Goal: Task Accomplishment & Management: Complete application form

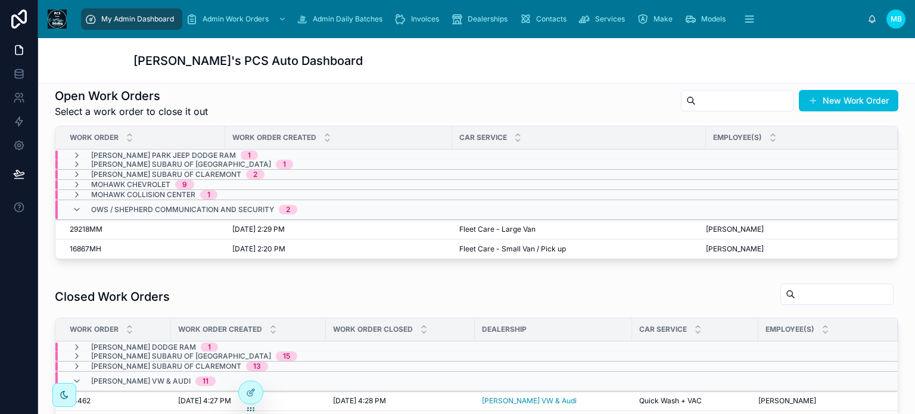
scroll to position [298, 0]
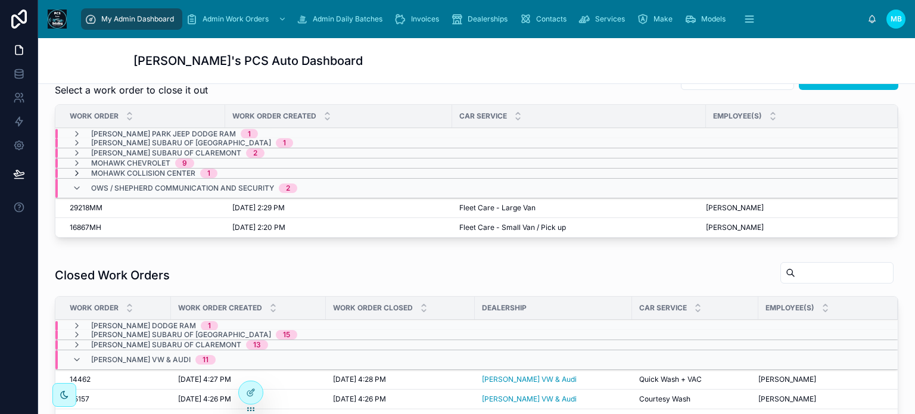
click at [73, 169] on icon at bounding box center [77, 174] width 10 height 10
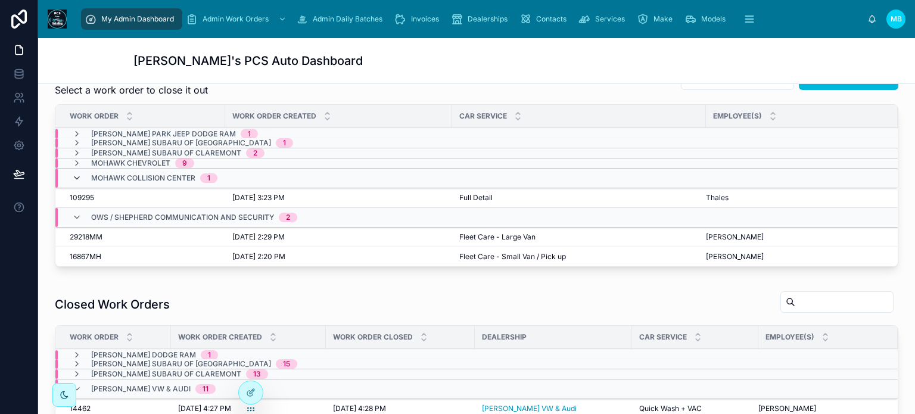
click at [76, 173] on icon at bounding box center [77, 178] width 10 height 10
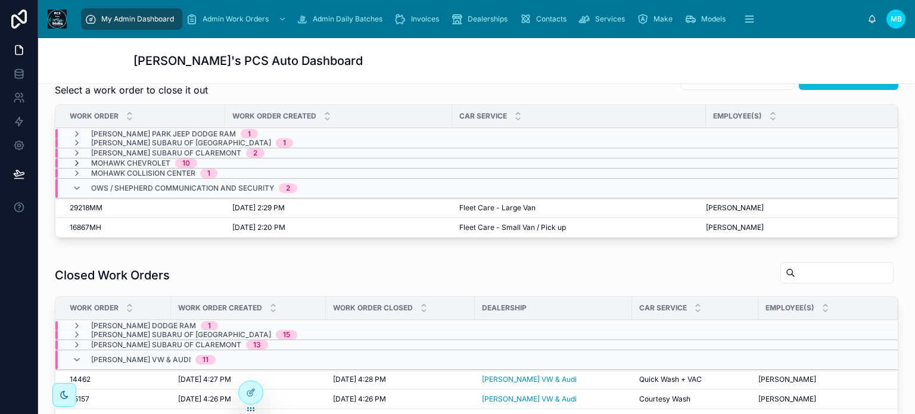
click at [78, 160] on icon at bounding box center [77, 163] width 10 height 10
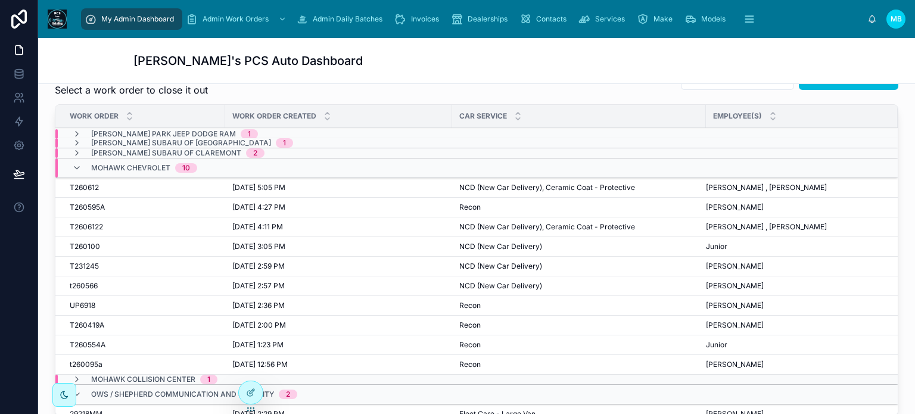
click at [84, 225] on span "T2606122" at bounding box center [86, 227] width 33 height 10
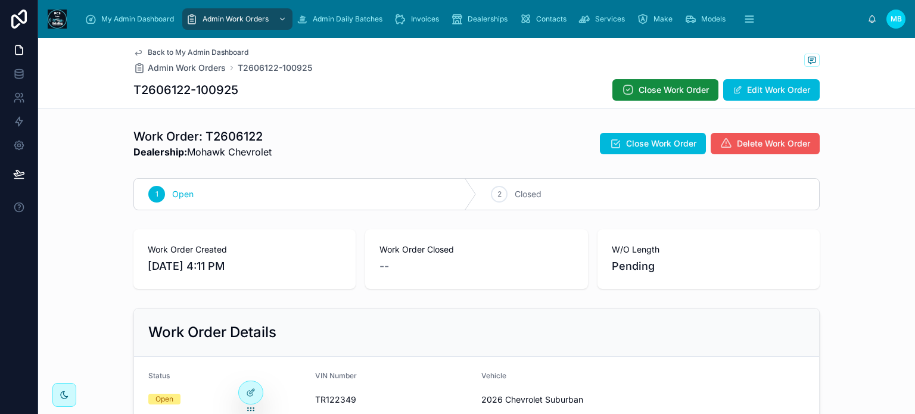
click at [743, 147] on span "Delete Work Order" at bounding box center [773, 144] width 73 height 12
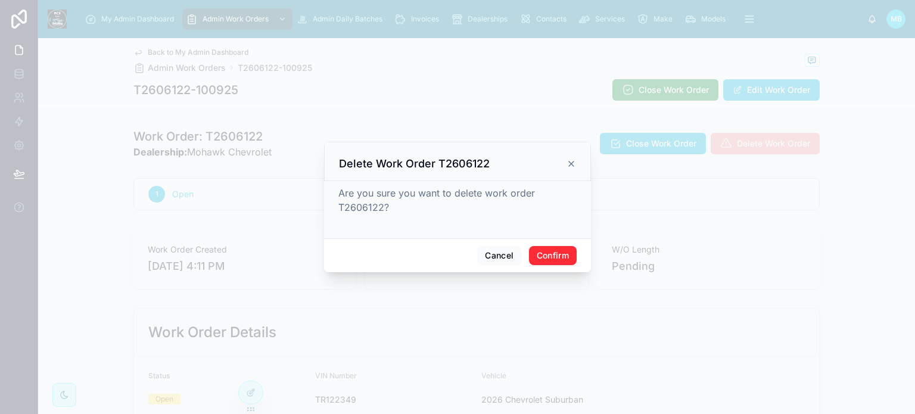
click at [565, 257] on button "Confirm" at bounding box center [553, 255] width 48 height 19
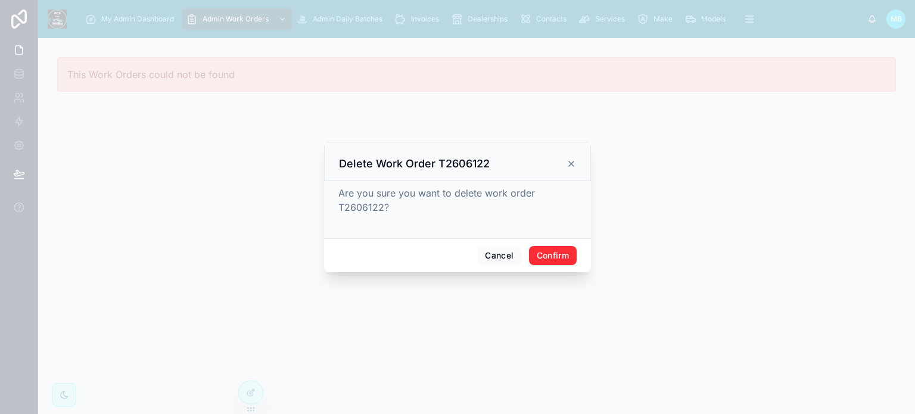
click at [559, 259] on button "Confirm" at bounding box center [553, 255] width 48 height 19
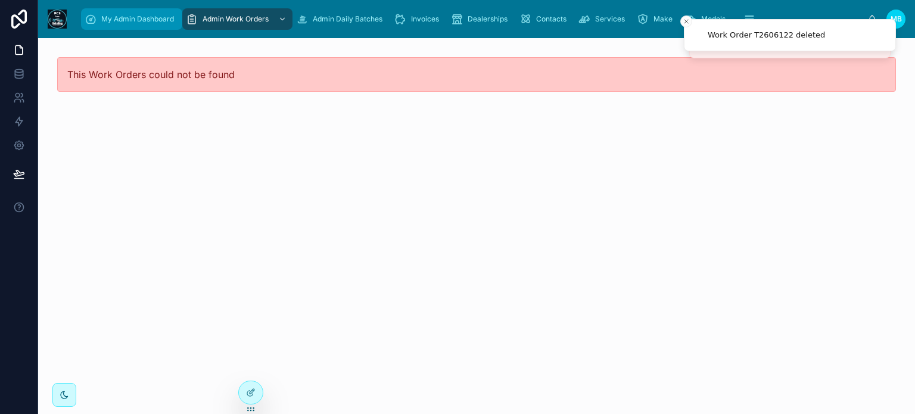
click at [132, 21] on span "My Admin Dashboard" at bounding box center [137, 19] width 73 height 10
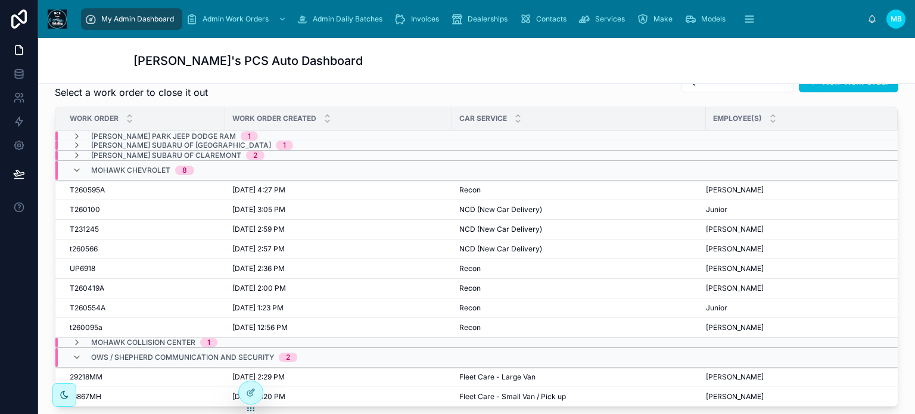
scroll to position [298, 0]
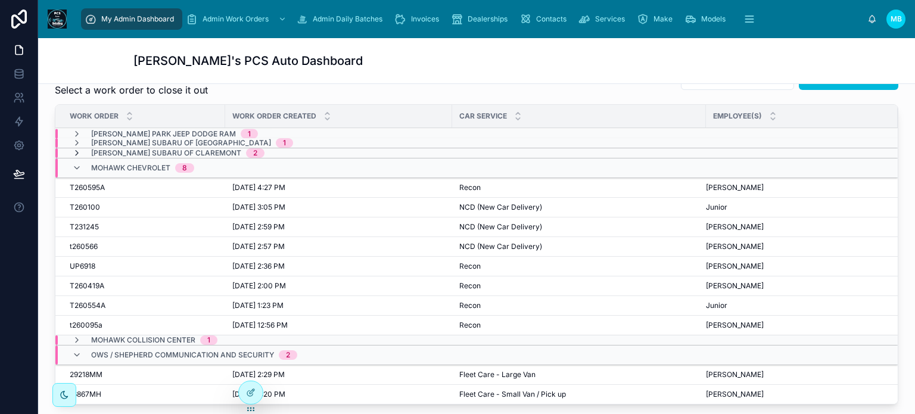
click at [76, 151] on icon at bounding box center [77, 153] width 10 height 10
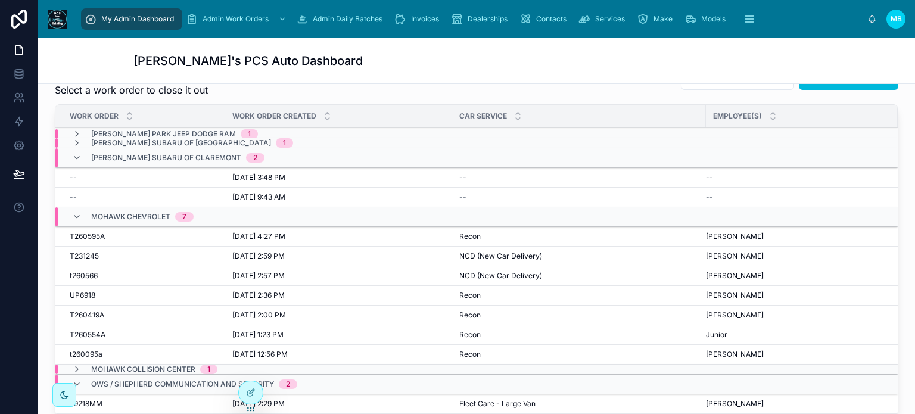
click at [74, 177] on span "--" at bounding box center [73, 178] width 7 height 10
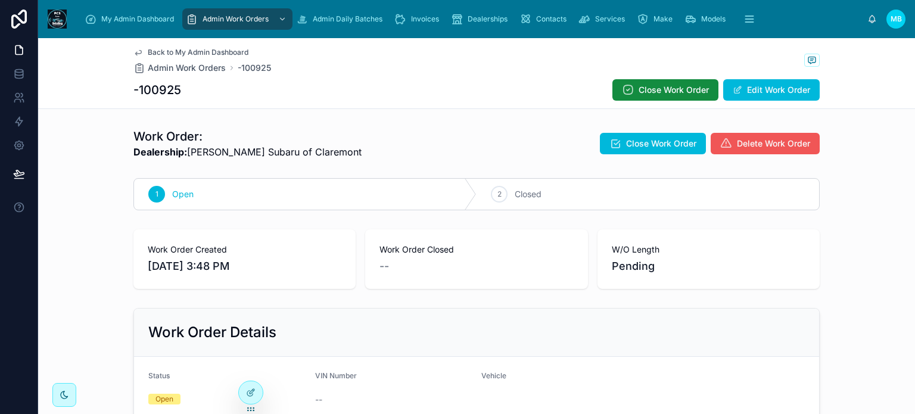
click at [758, 145] on span "Delete Work Order" at bounding box center [773, 144] width 73 height 12
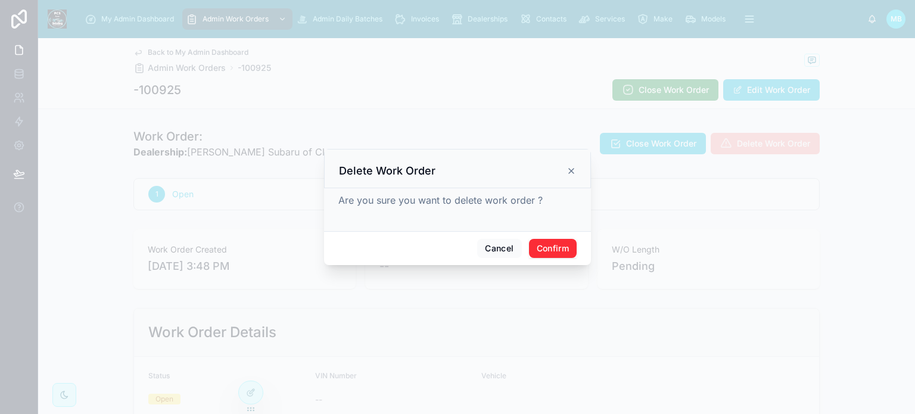
click at [555, 246] on button "Confirm" at bounding box center [553, 248] width 48 height 19
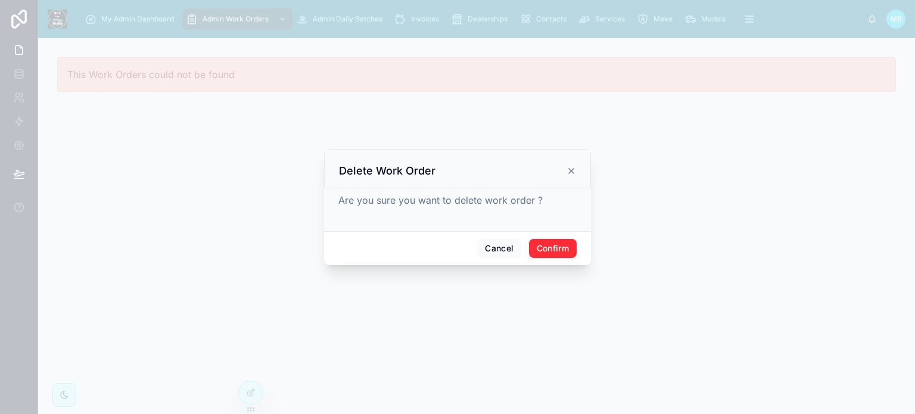
click at [565, 252] on button "Confirm" at bounding box center [553, 248] width 48 height 19
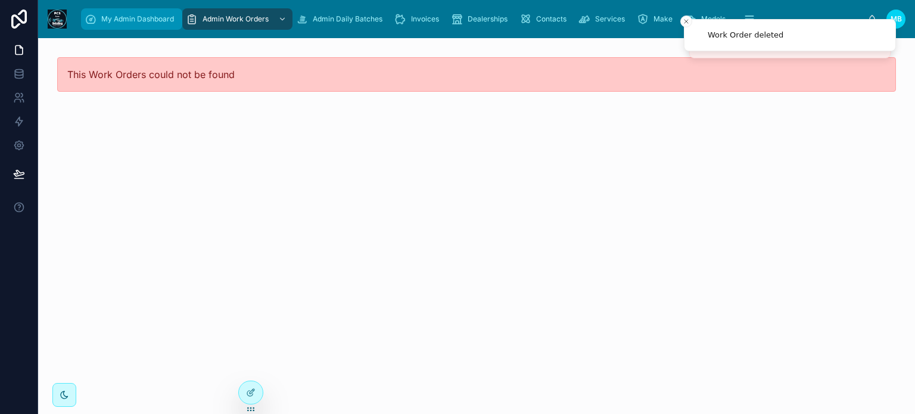
click at [152, 14] on span "My Admin Dashboard" at bounding box center [137, 19] width 73 height 10
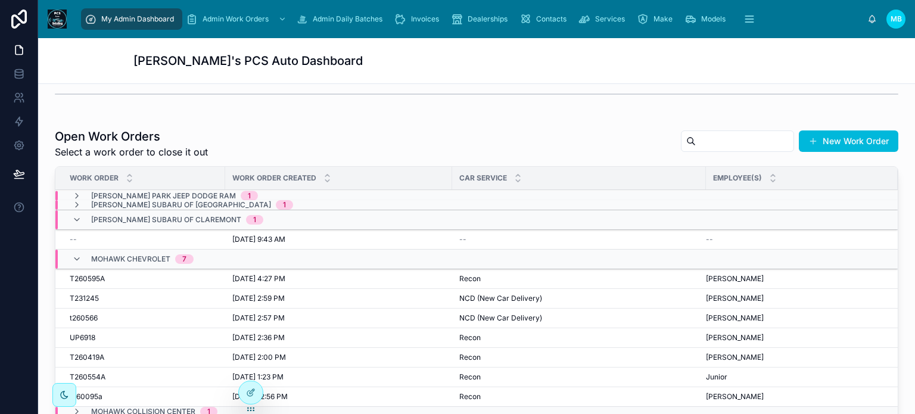
scroll to position [238, 0]
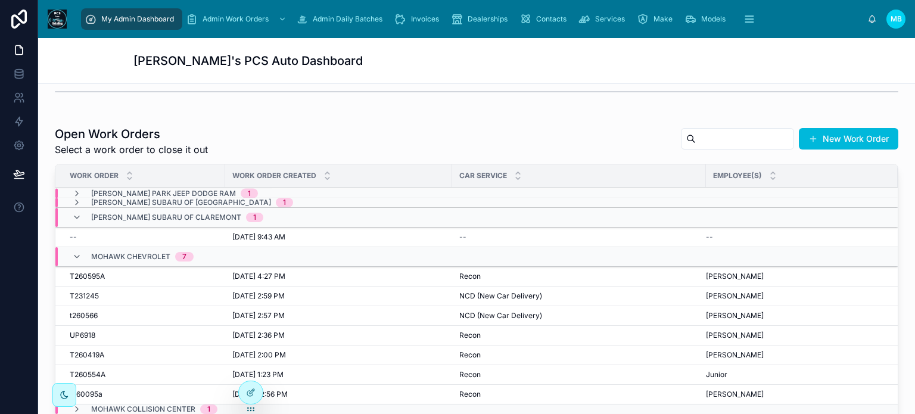
click at [74, 233] on span "--" at bounding box center [73, 237] width 7 height 10
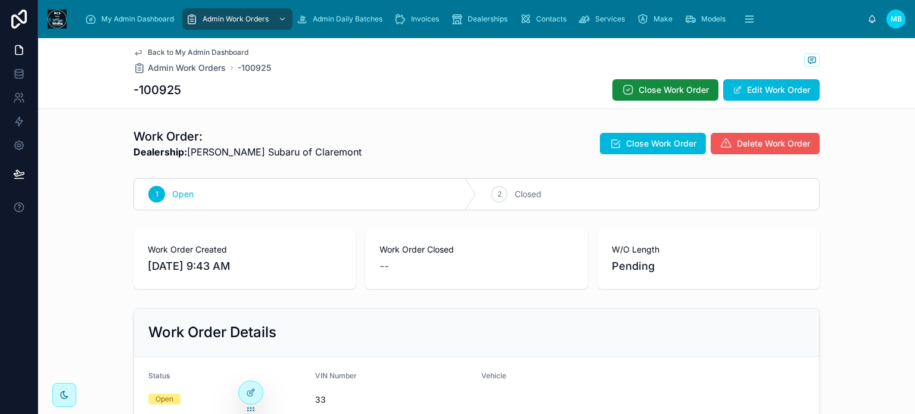
click at [763, 147] on span "Delete Work Order" at bounding box center [773, 144] width 73 height 12
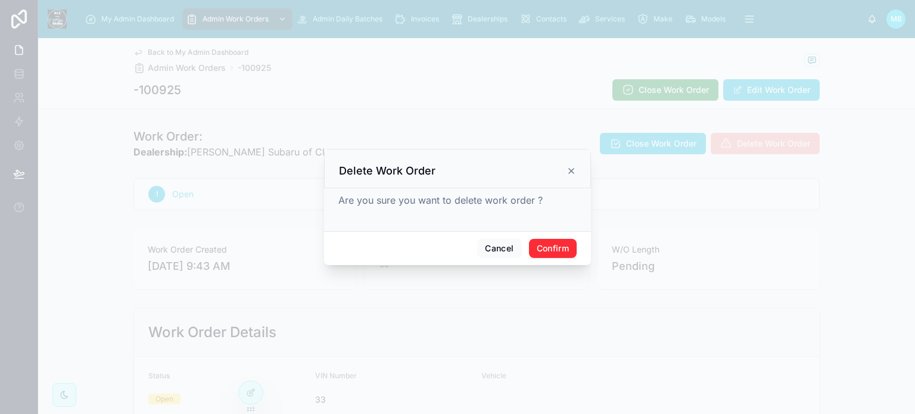
click at [565, 250] on button "Confirm" at bounding box center [553, 248] width 48 height 19
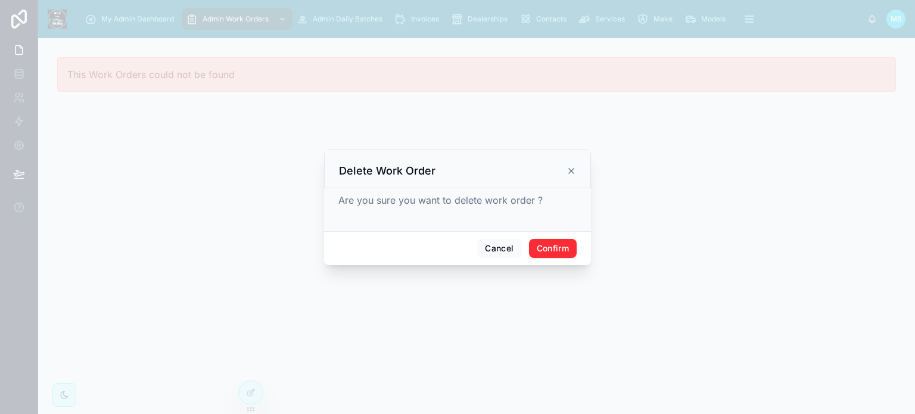
click at [559, 247] on button "Confirm" at bounding box center [553, 248] width 48 height 19
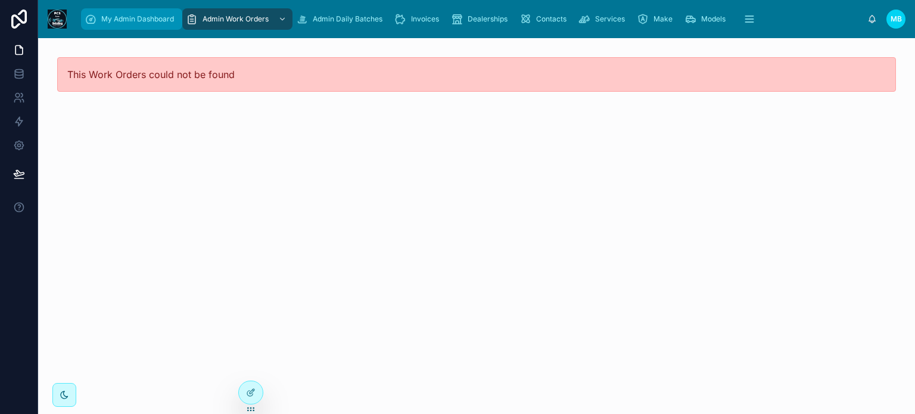
click at [124, 24] on div "My Admin Dashboard" at bounding box center [132, 19] width 94 height 19
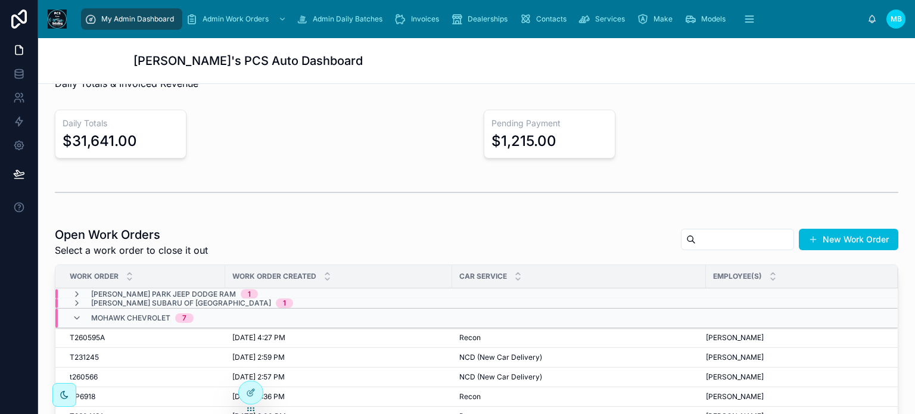
scroll to position [238, 0]
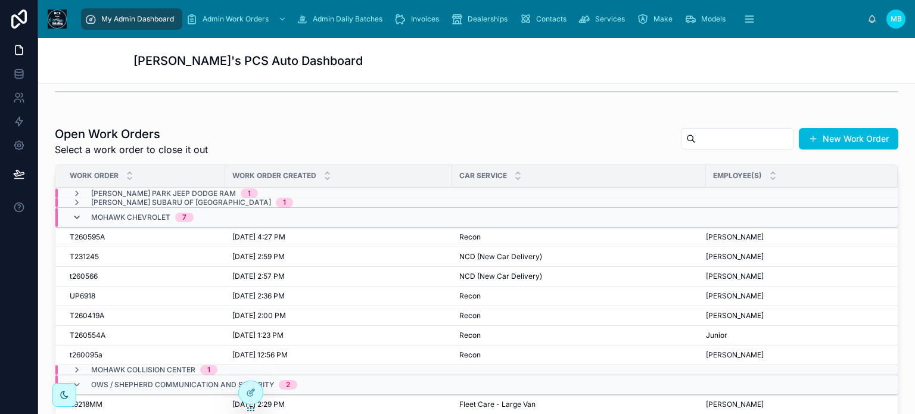
click at [76, 214] on icon at bounding box center [77, 218] width 10 height 10
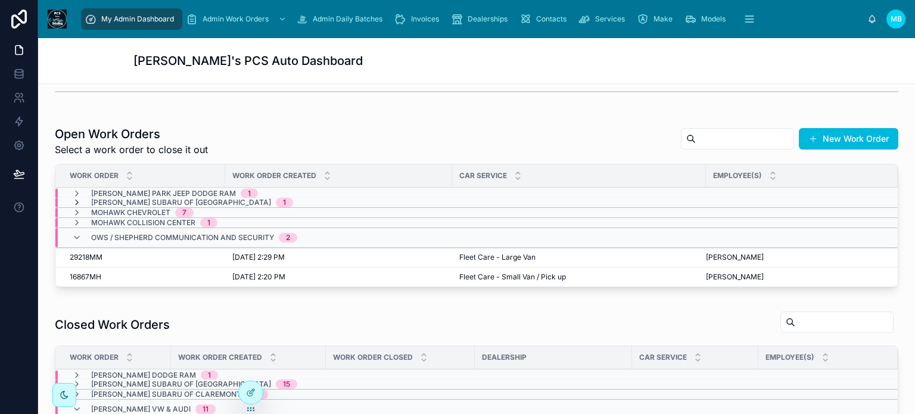
click at [79, 201] on icon at bounding box center [77, 203] width 10 height 10
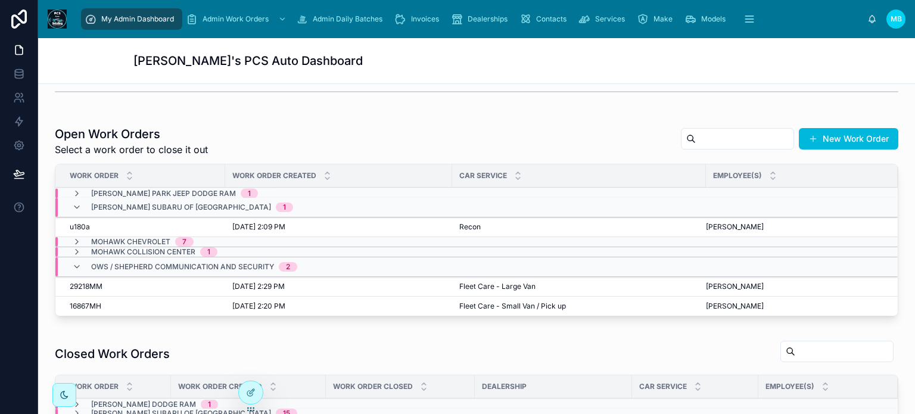
click at [79, 203] on icon at bounding box center [77, 208] width 10 height 10
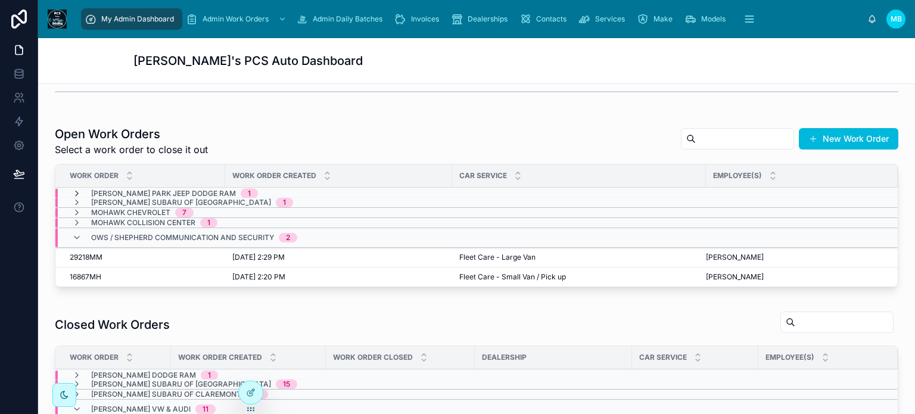
click at [76, 190] on icon at bounding box center [77, 194] width 10 height 10
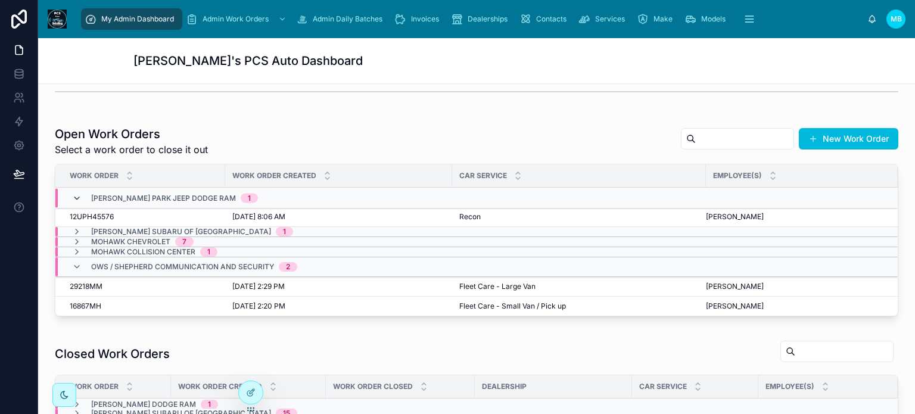
click at [76, 195] on icon at bounding box center [77, 199] width 10 height 10
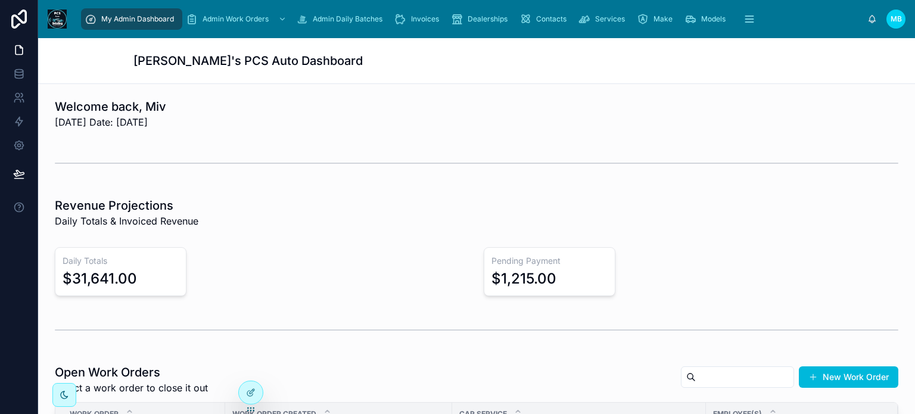
click at [824, 369] on button "New Work Order" at bounding box center [848, 376] width 99 height 21
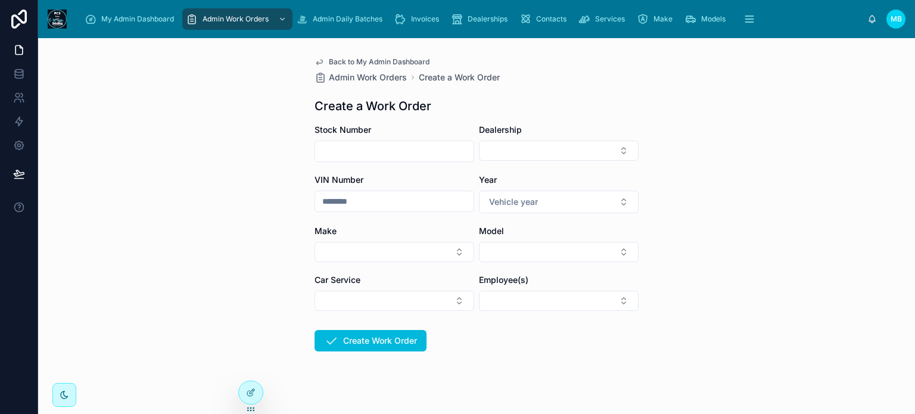
click at [394, 148] on input "text" at bounding box center [394, 151] width 158 height 17
paste input "*******"
type input "*******"
click at [561, 152] on button "Select Button" at bounding box center [559, 151] width 160 height 20
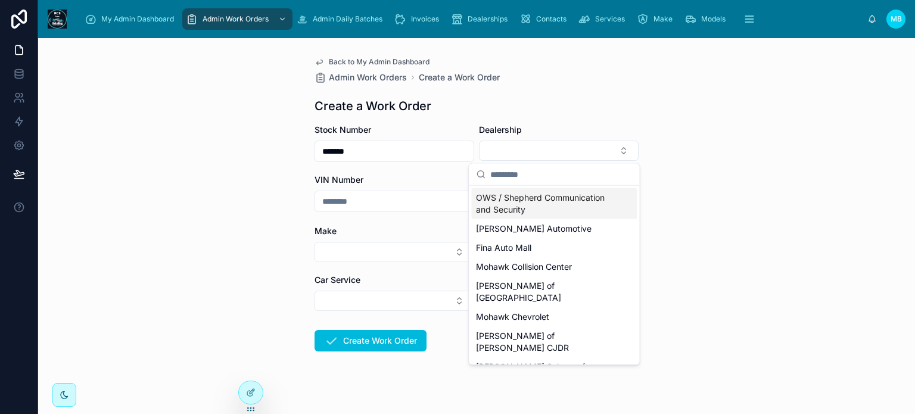
click at [549, 203] on span "OWS / Shepherd Communication and Security" at bounding box center [547, 204] width 142 height 24
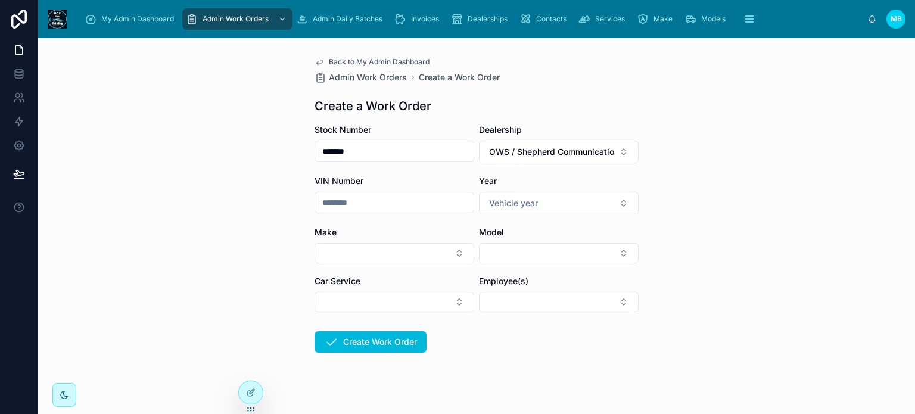
click at [362, 204] on input "text" at bounding box center [394, 202] width 158 height 17
paste input "*******"
type input "*******"
click at [494, 200] on span "Vehicle year" at bounding box center [513, 203] width 49 height 12
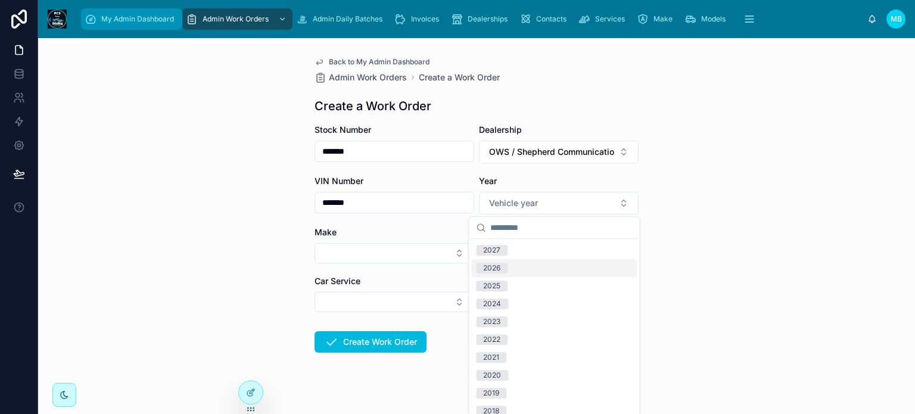
click at [121, 20] on span "My Admin Dashboard" at bounding box center [137, 19] width 73 height 10
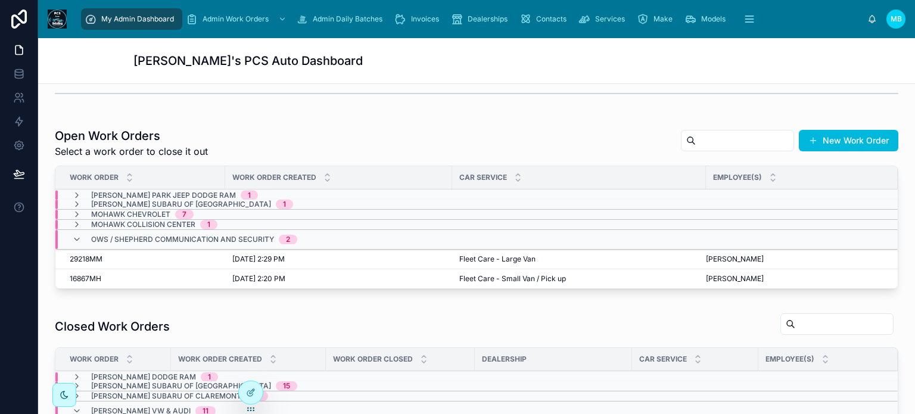
scroll to position [238, 0]
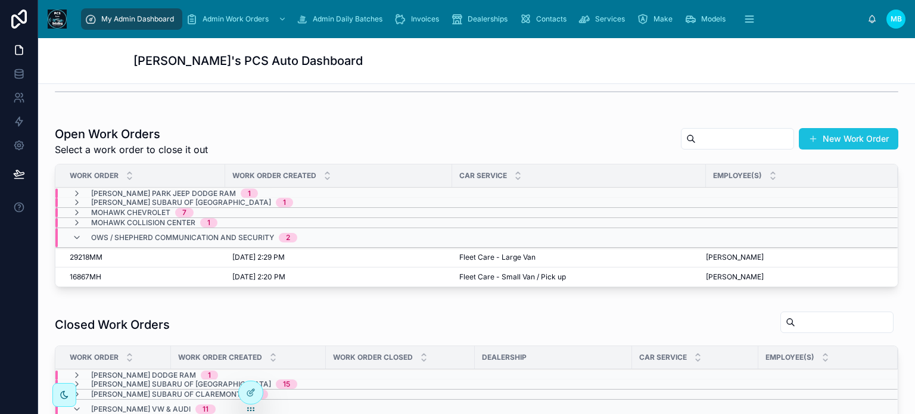
click at [808, 138] on span at bounding box center [813, 139] width 10 height 10
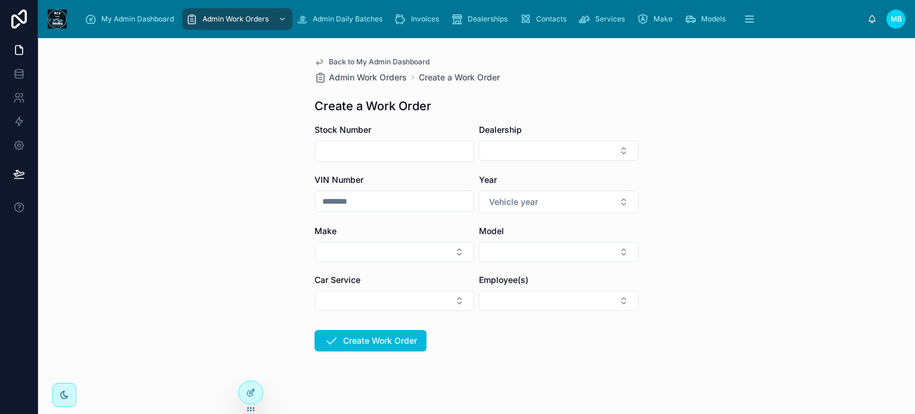
click at [381, 149] on input "text" at bounding box center [394, 151] width 158 height 17
paste input "*******"
type input "*******"
click at [497, 148] on button "Select Button" at bounding box center [559, 151] width 160 height 20
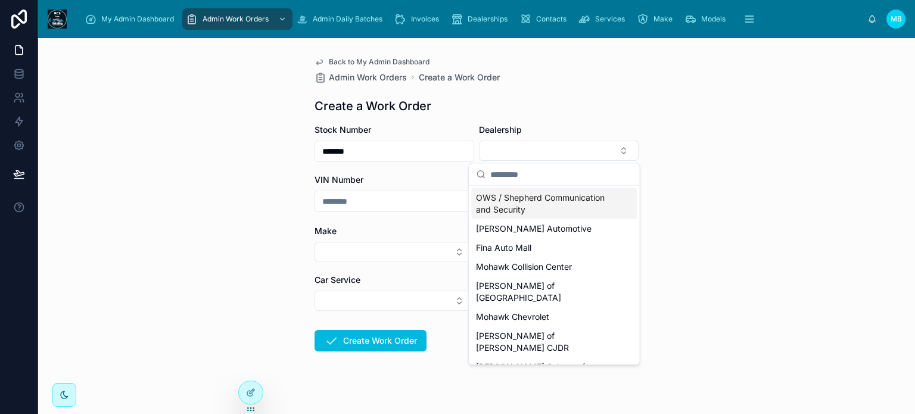
click at [500, 204] on span "OWS / Shepherd Communication and Security" at bounding box center [547, 204] width 142 height 24
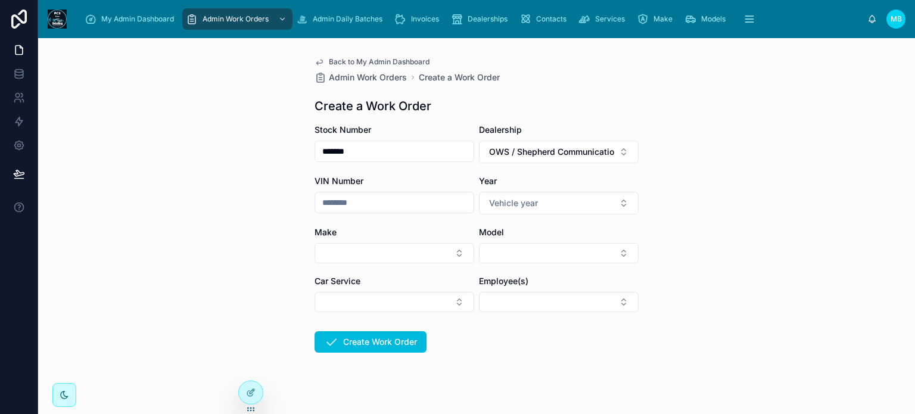
click at [401, 206] on input "text" at bounding box center [394, 202] width 158 height 17
paste input "********"
type input "********"
click at [522, 200] on span "Vehicle year" at bounding box center [513, 203] width 49 height 12
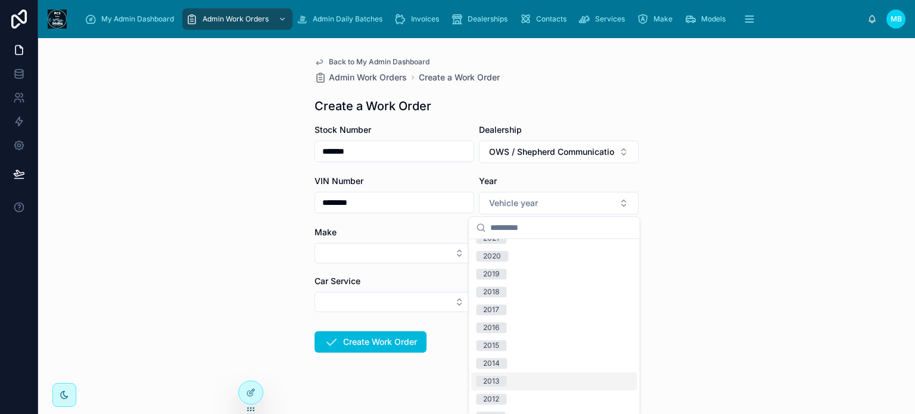
scroll to position [179, 0]
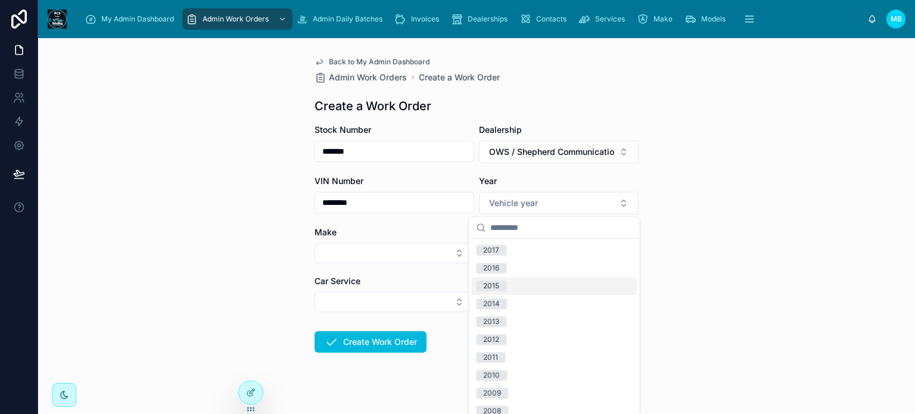
click at [497, 286] on div "2015" at bounding box center [491, 286] width 16 height 11
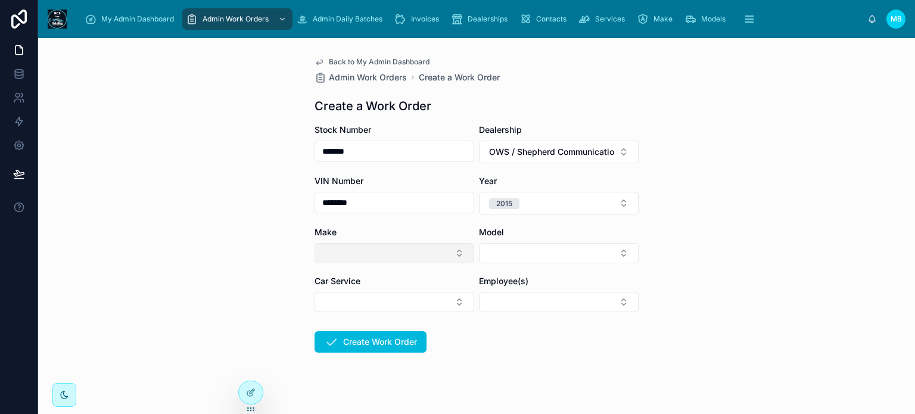
click at [382, 252] on button "Select Button" at bounding box center [394, 253] width 160 height 20
type input "***"
click at [331, 300] on span "Nissan" at bounding box center [325, 300] width 26 height 12
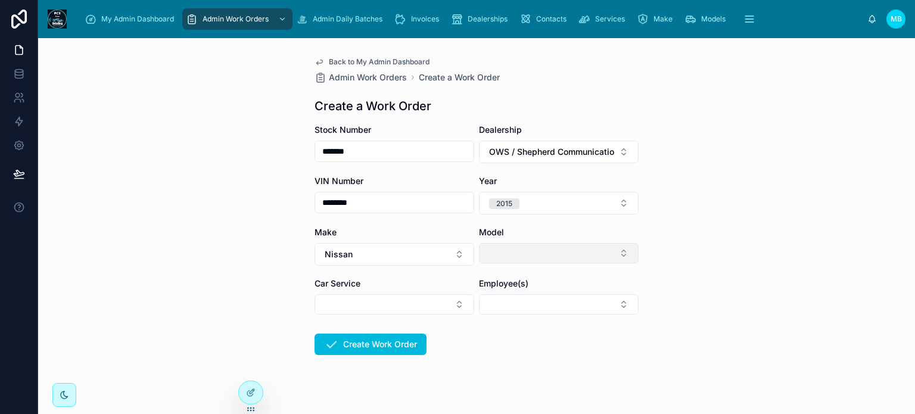
click at [500, 251] on button "Select Button" at bounding box center [559, 253] width 160 height 20
click at [507, 250] on button "Select Button" at bounding box center [559, 253] width 160 height 20
type input "**"
click at [503, 300] on span "NV Cargo" at bounding box center [495, 300] width 39 height 12
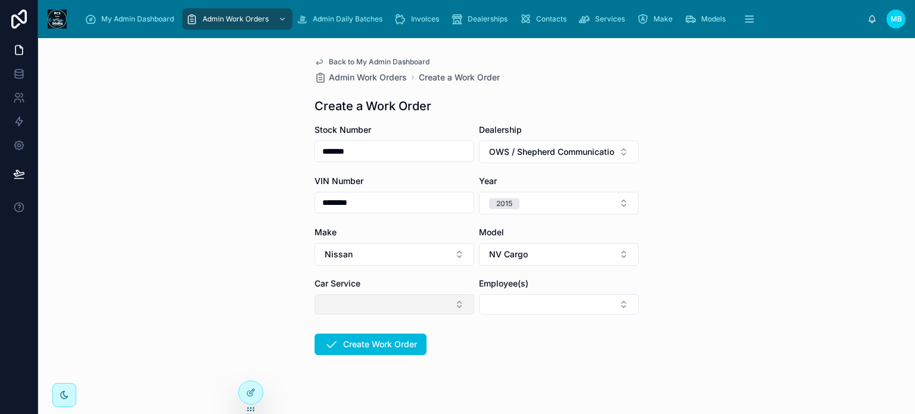
click at [394, 308] on button "Select Button" at bounding box center [394, 304] width 160 height 20
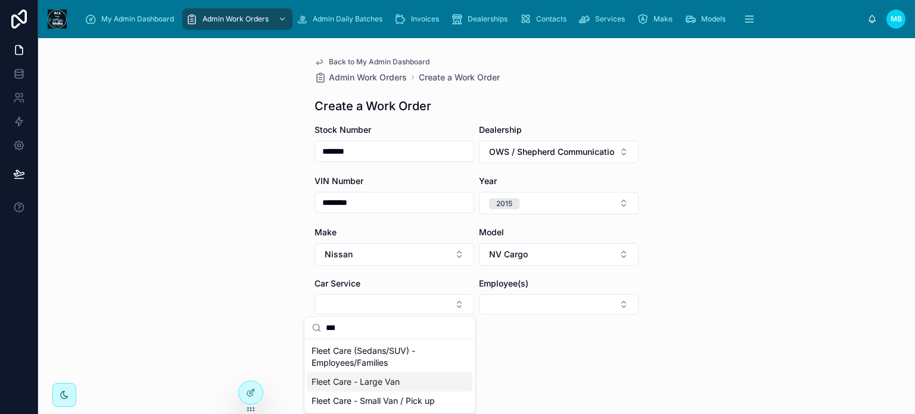
type input "***"
click at [362, 384] on span "Fleet Care - Large Van" at bounding box center [356, 382] width 88 height 12
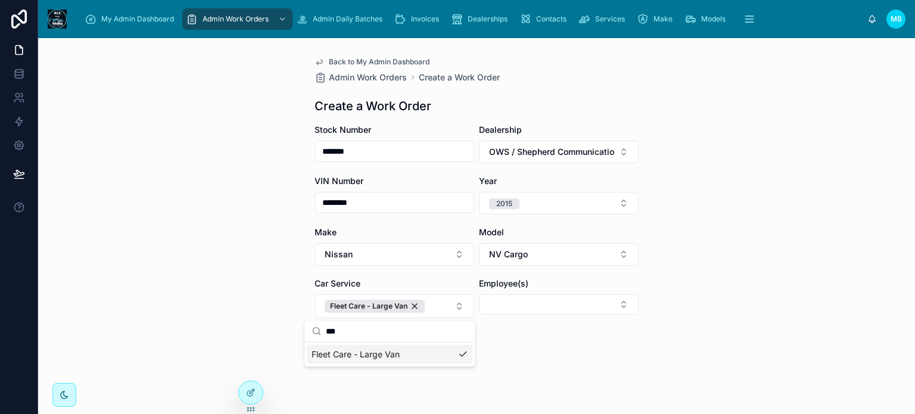
click at [520, 345] on form "Stock Number ******* Dealership OWS / Shepherd Communication and Security VIN N…" at bounding box center [476, 279] width 324 height 311
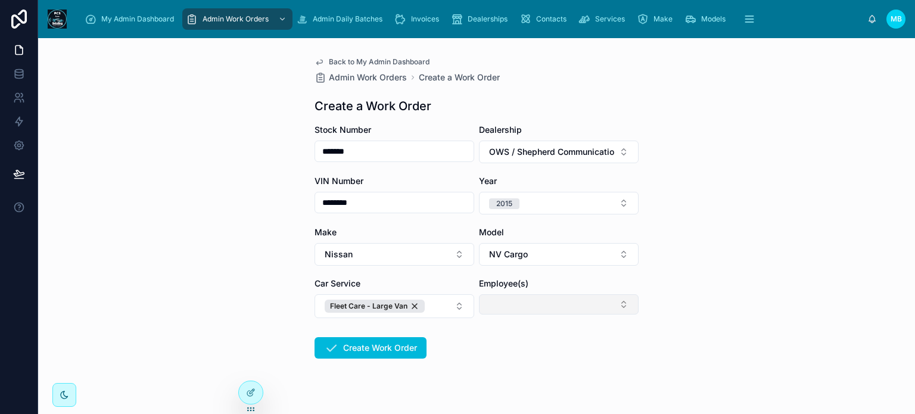
click at [524, 308] on button "Select Button" at bounding box center [559, 304] width 160 height 20
click at [511, 372] on span "[PERSON_NAME]" at bounding box center [510, 370] width 68 height 12
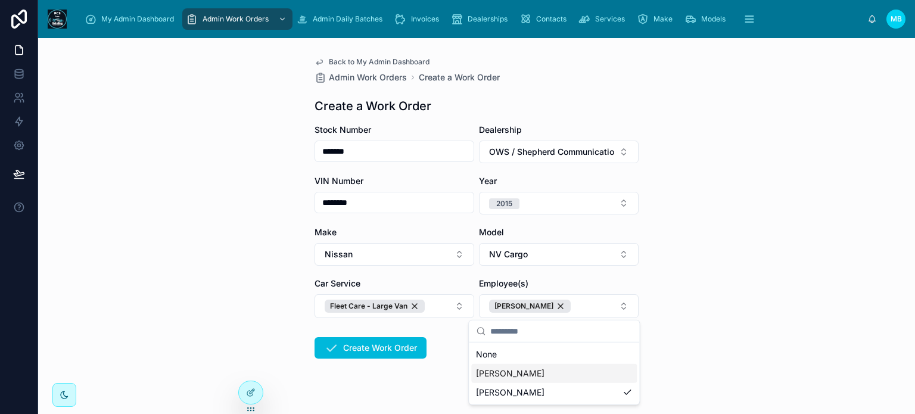
click at [434, 376] on form "Stock Number ******* Dealership OWS / Shepherd Communication and Security VIN N…" at bounding box center [476, 279] width 324 height 311
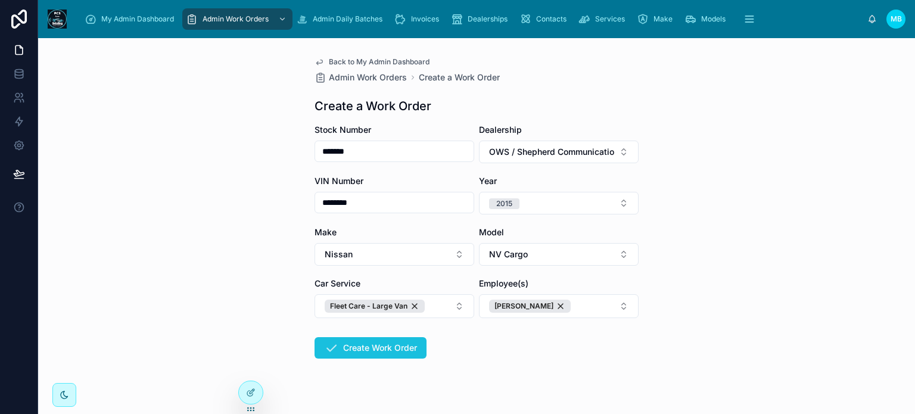
click at [394, 345] on button "Create Work Order" at bounding box center [370, 347] width 112 height 21
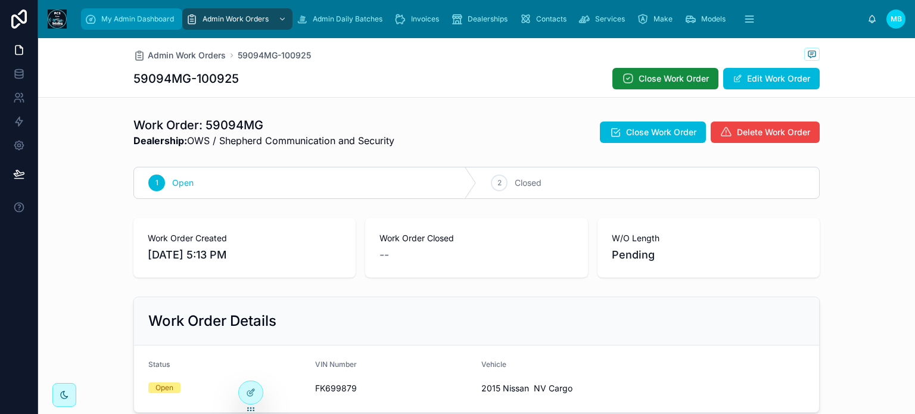
click at [157, 24] on div "My Admin Dashboard" at bounding box center [132, 19] width 94 height 19
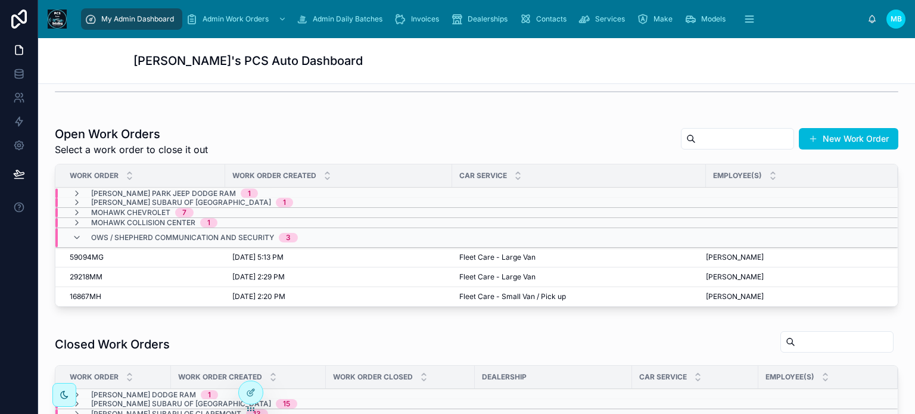
scroll to position [298, 0]
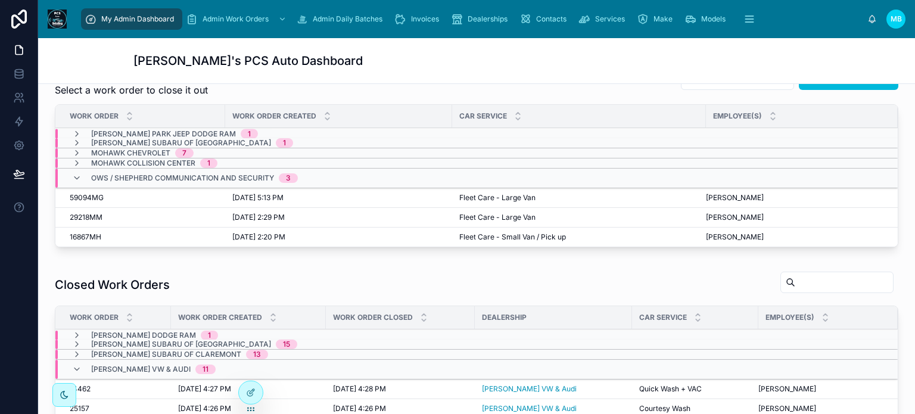
click at [0, 0] on span "Close" at bounding box center [0, 0] width 0 height 0
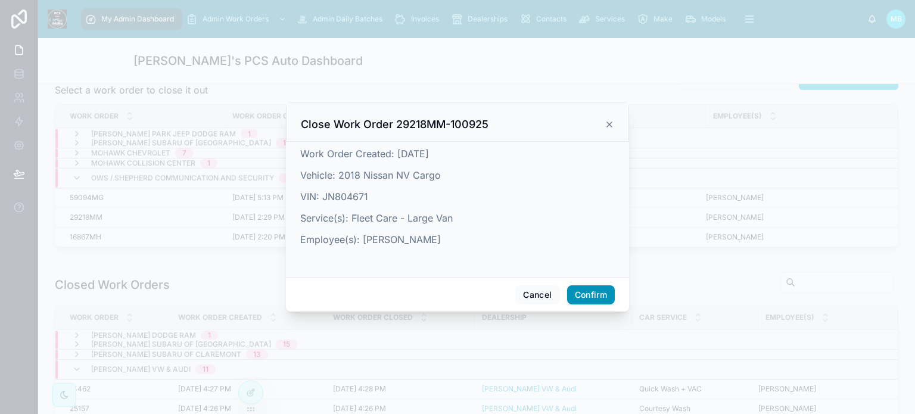
click at [591, 296] on button "Confirm" at bounding box center [591, 294] width 48 height 19
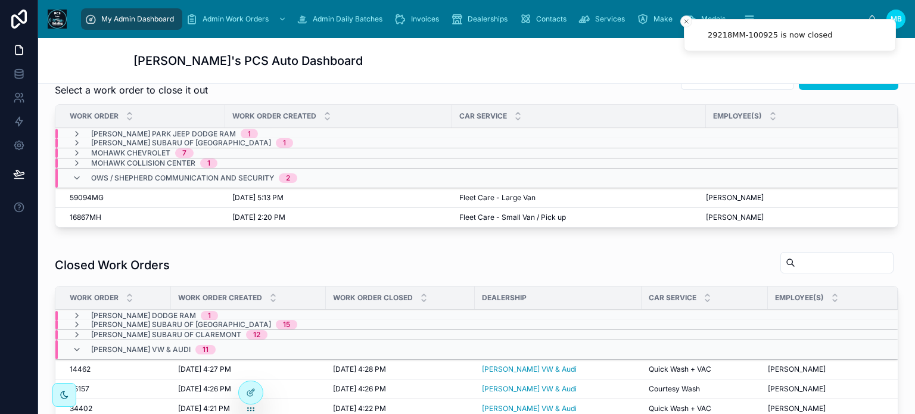
click at [0, 0] on span "Close" at bounding box center [0, 0] width 0 height 0
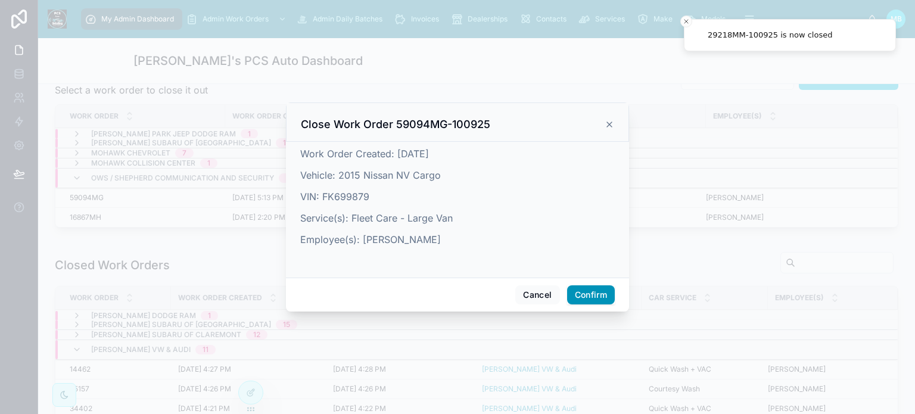
click at [599, 294] on button "Confirm" at bounding box center [591, 294] width 48 height 19
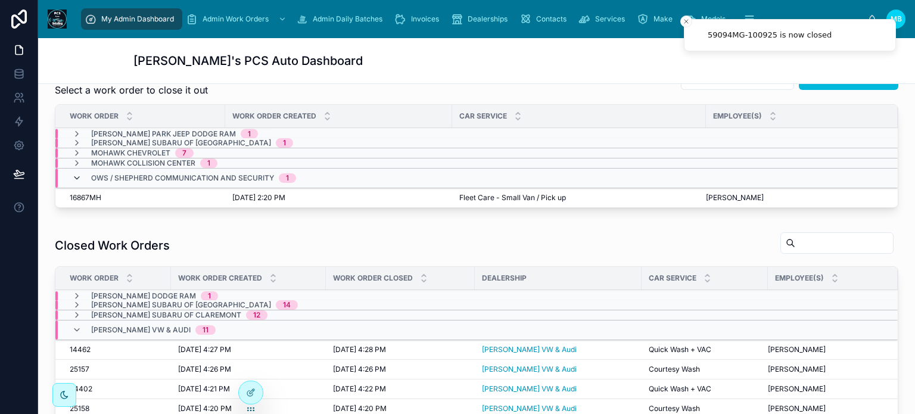
click at [76, 177] on icon at bounding box center [77, 178] width 10 height 10
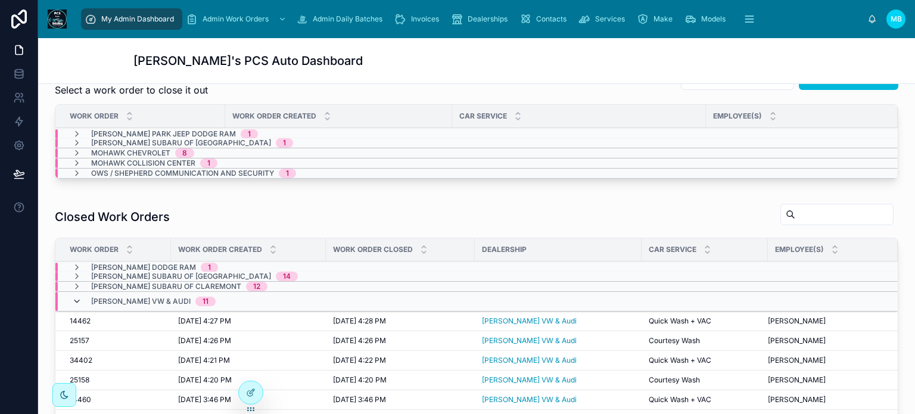
click at [74, 297] on icon at bounding box center [77, 302] width 10 height 10
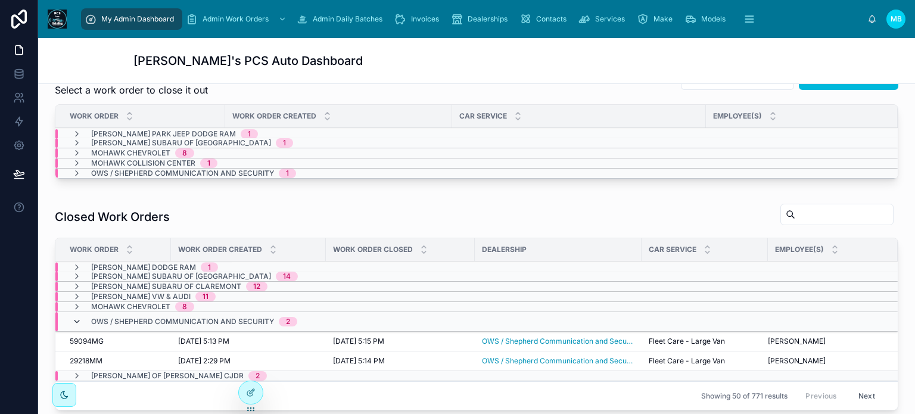
click at [78, 317] on icon at bounding box center [77, 322] width 10 height 10
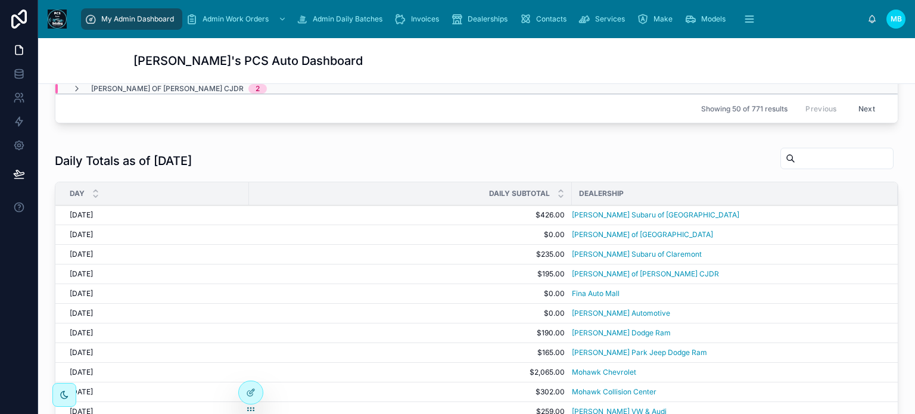
scroll to position [0, 0]
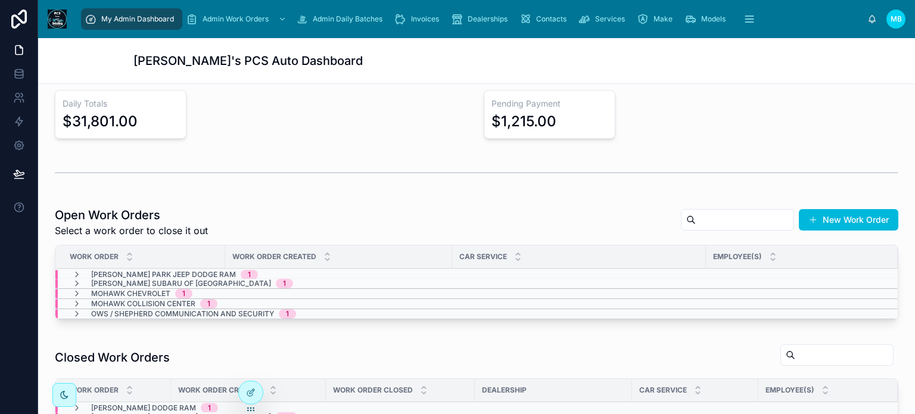
scroll to position [238, 0]
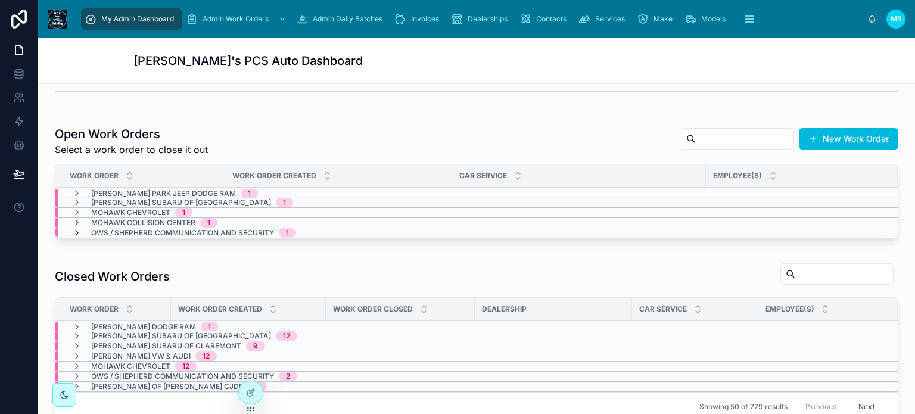
click at [79, 231] on icon at bounding box center [77, 233] width 10 height 10
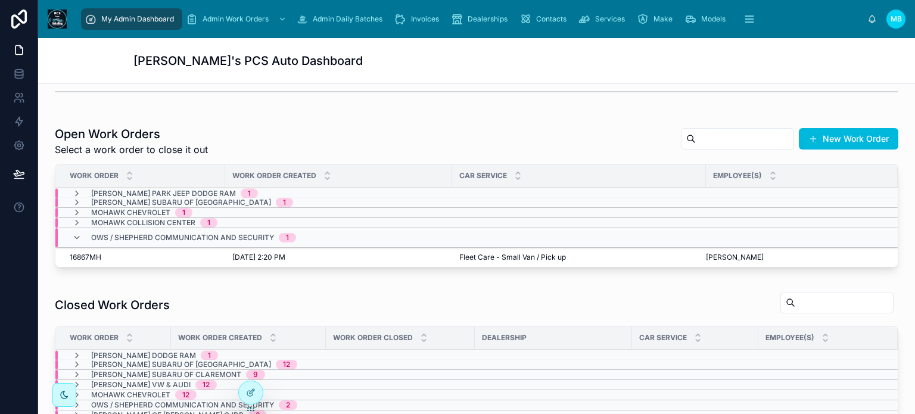
click at [79, 233] on icon at bounding box center [77, 238] width 10 height 10
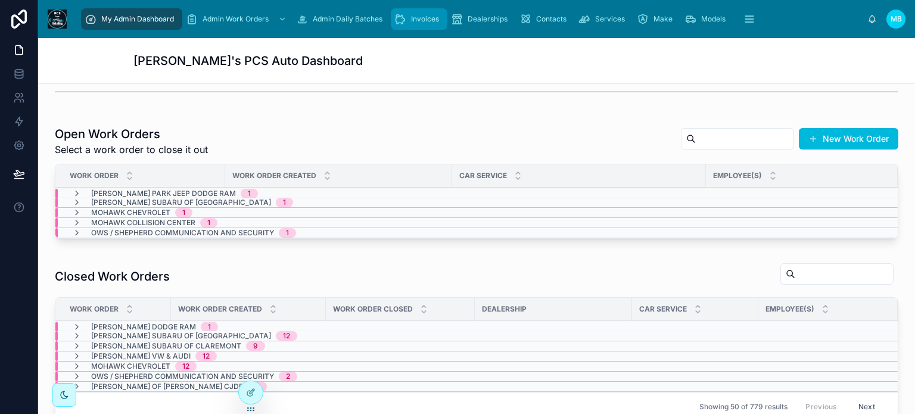
click at [417, 18] on span "Invoices" at bounding box center [425, 19] width 28 height 10
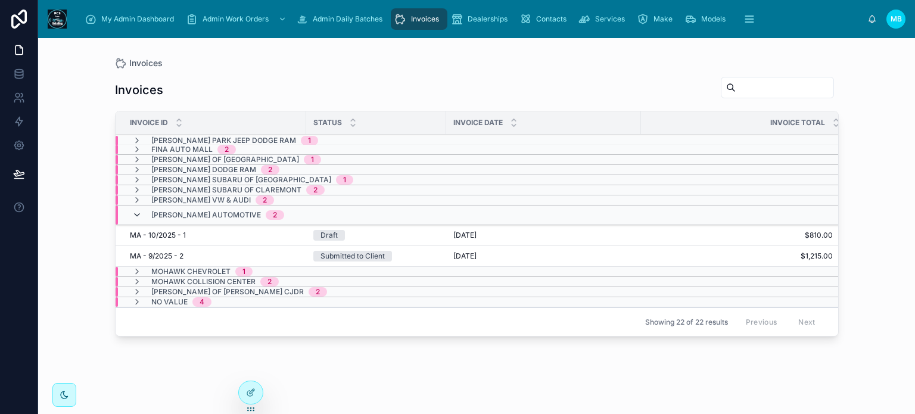
click at [137, 213] on icon at bounding box center [137, 215] width 10 height 10
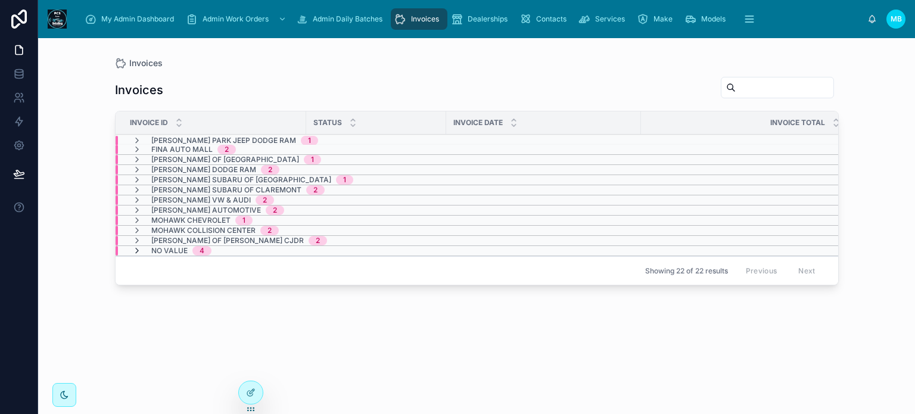
click at [136, 250] on icon at bounding box center [137, 251] width 10 height 10
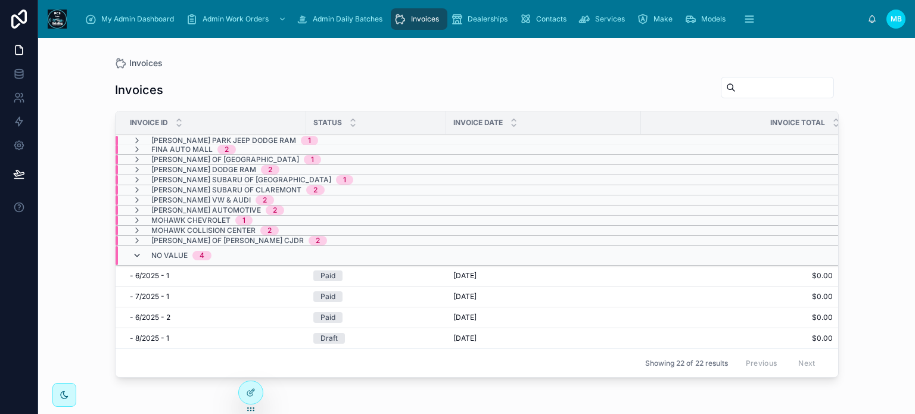
click at [136, 255] on icon at bounding box center [137, 256] width 10 height 10
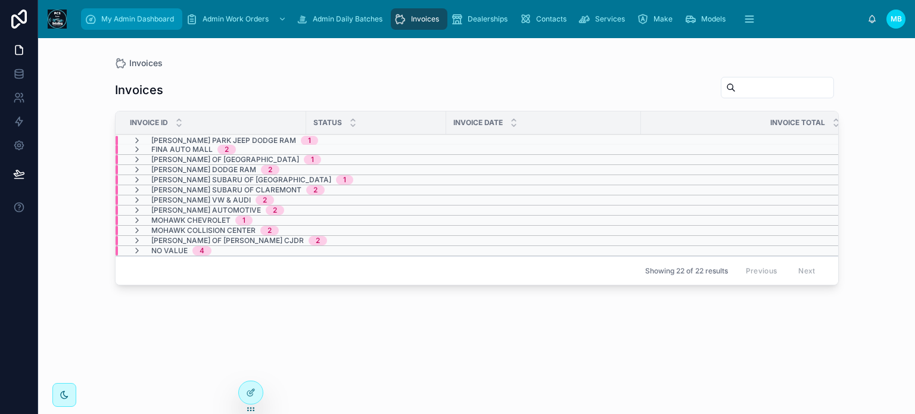
drag, startPoint x: 100, startPoint y: 14, endPoint x: 126, endPoint y: 23, distance: 27.5
click at [100, 14] on div "My Admin Dashboard" at bounding box center [132, 19] width 94 height 19
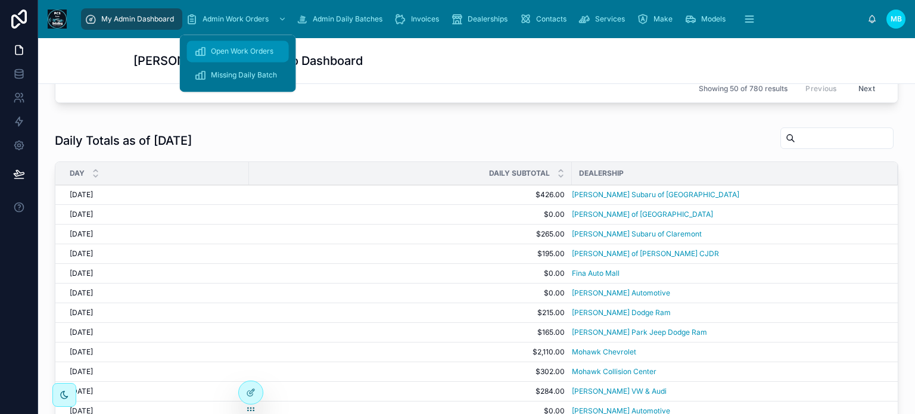
click at [243, 53] on span "Open Work Orders" at bounding box center [242, 51] width 63 height 10
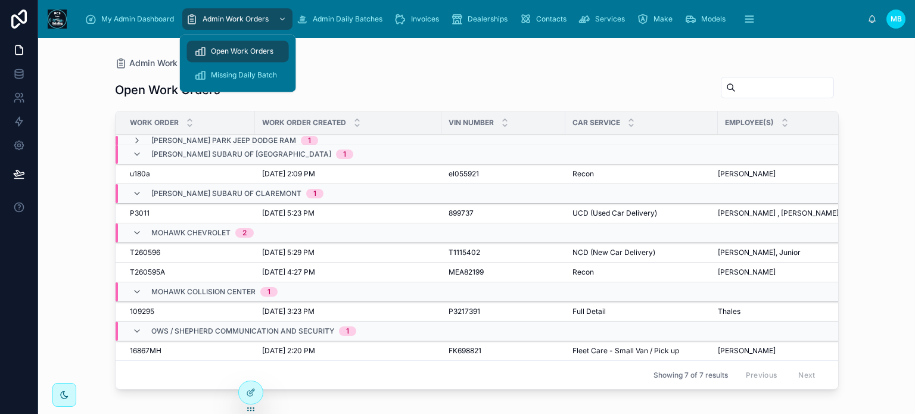
click at [231, 14] on span "Admin Work Orders" at bounding box center [236, 19] width 66 height 10
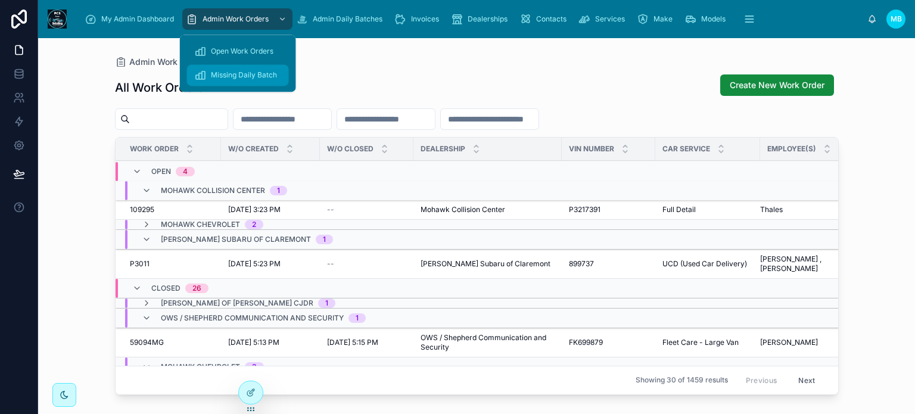
click at [236, 79] on span "Missing Daily Batch" at bounding box center [244, 75] width 66 height 10
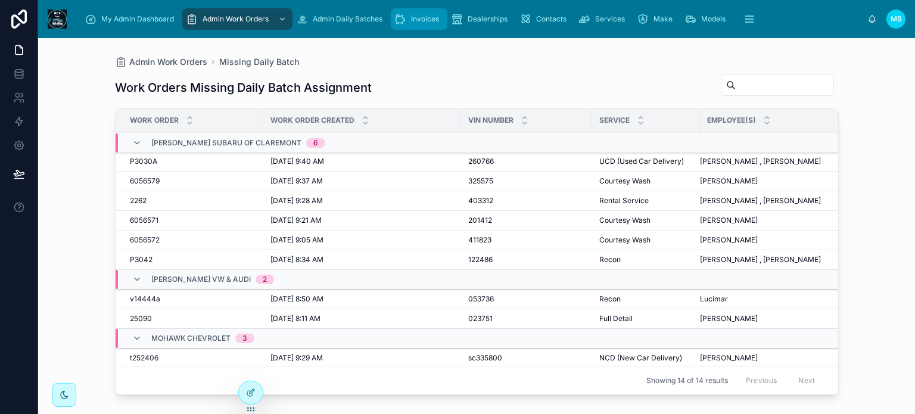
click at [415, 13] on div "Invoices" at bounding box center [418, 19] width 49 height 19
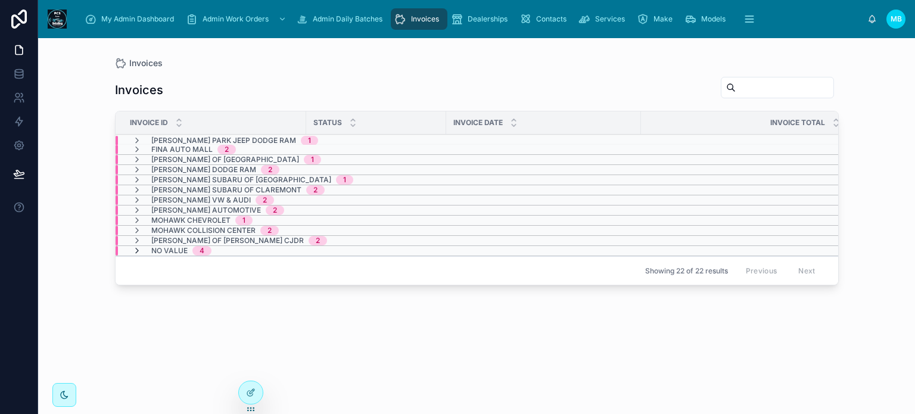
click at [136, 250] on icon at bounding box center [137, 251] width 10 height 10
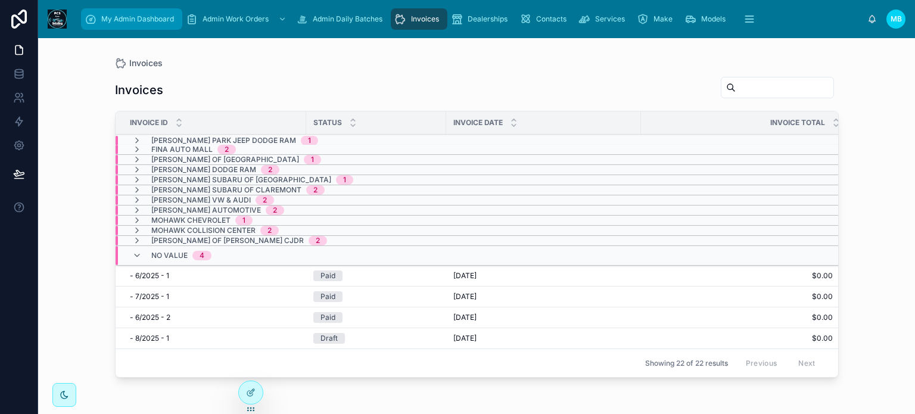
click at [107, 21] on span "My Admin Dashboard" at bounding box center [137, 19] width 73 height 10
